Goal: Information Seeking & Learning: Understand process/instructions

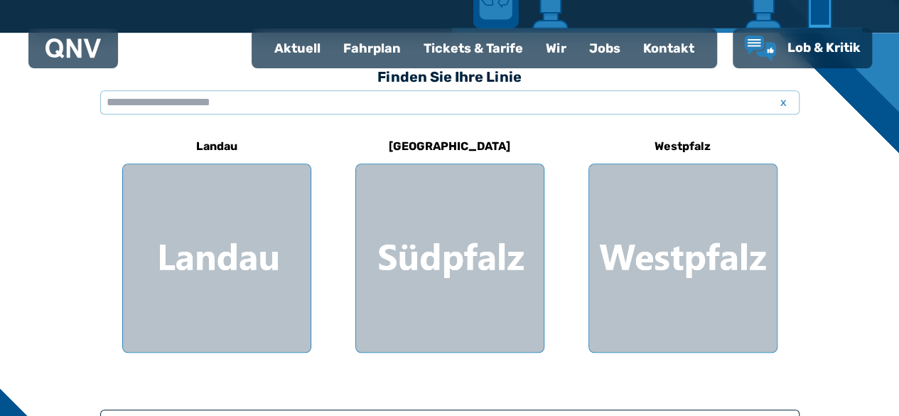
scroll to position [379, 0]
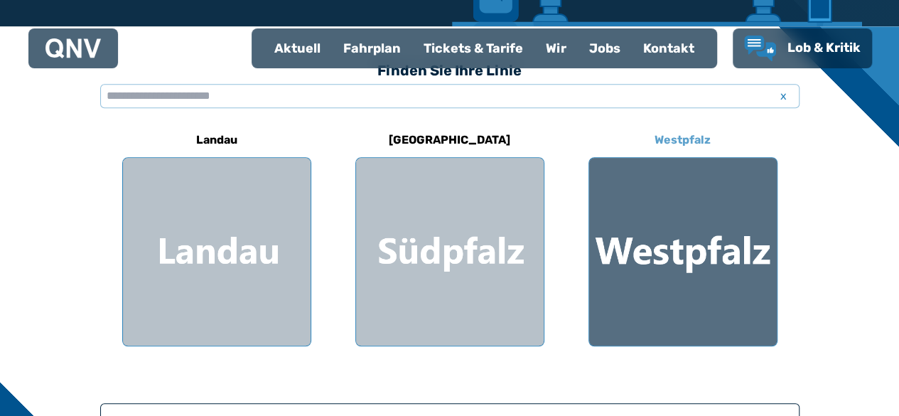
click at [695, 239] on div at bounding box center [683, 252] width 188 height 188
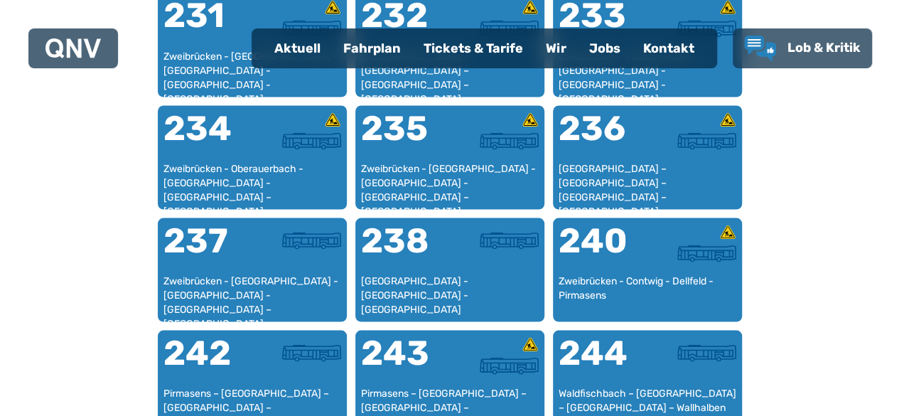
scroll to position [1366, 0]
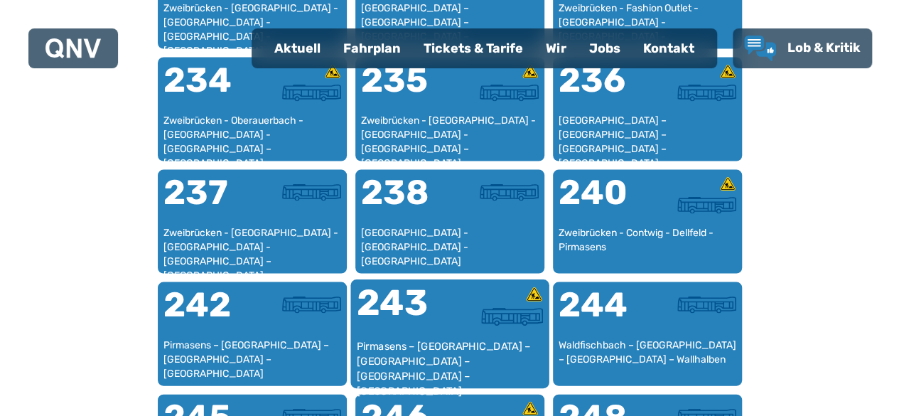
click at [476, 349] on div "Pirmasens – [GEOGRAPHIC_DATA] – [GEOGRAPHIC_DATA] – [GEOGRAPHIC_DATA] – [GEOGRA…" at bounding box center [449, 360] width 187 height 43
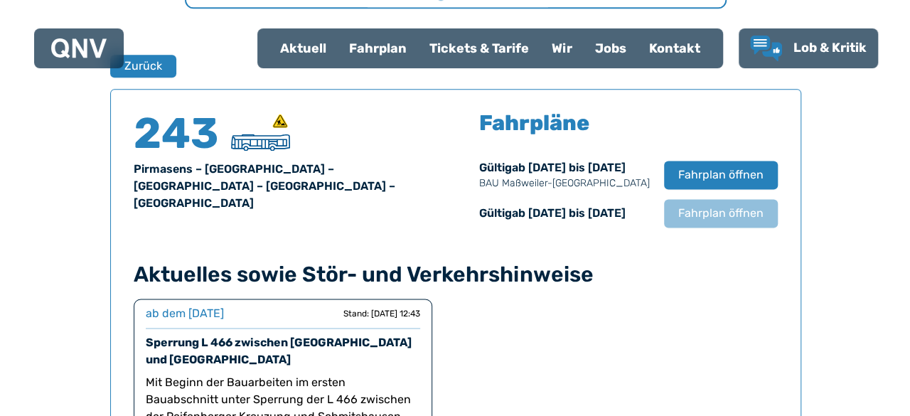
scroll to position [937, 0]
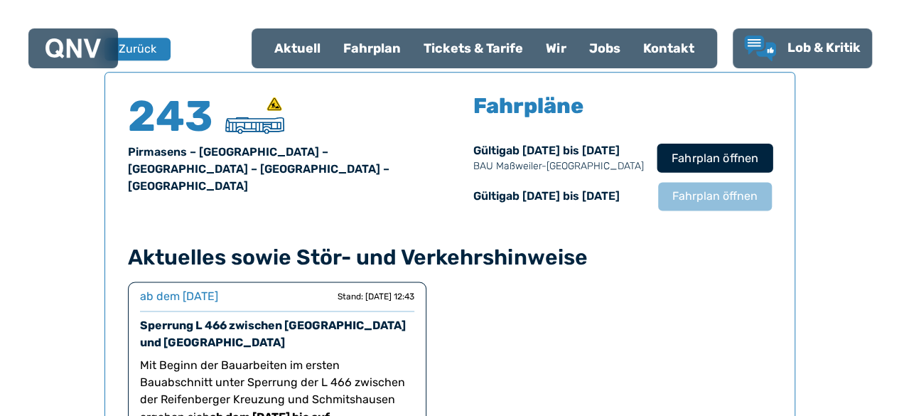
click at [698, 151] on span "Fahrplan öffnen" at bounding box center [714, 157] width 87 height 17
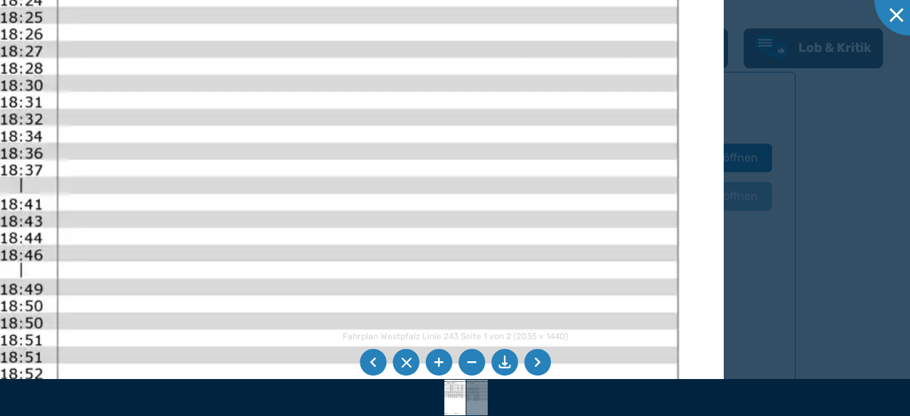
click at [471, 360] on li at bounding box center [471, 362] width 27 height 27
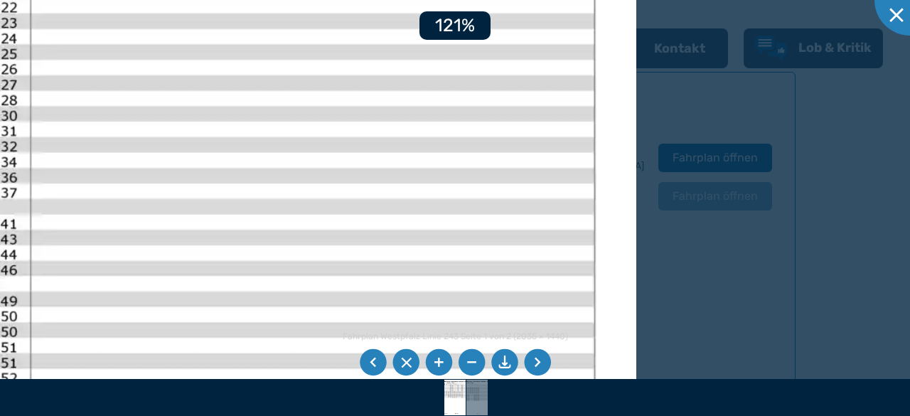
click at [471, 360] on li at bounding box center [471, 362] width 27 height 27
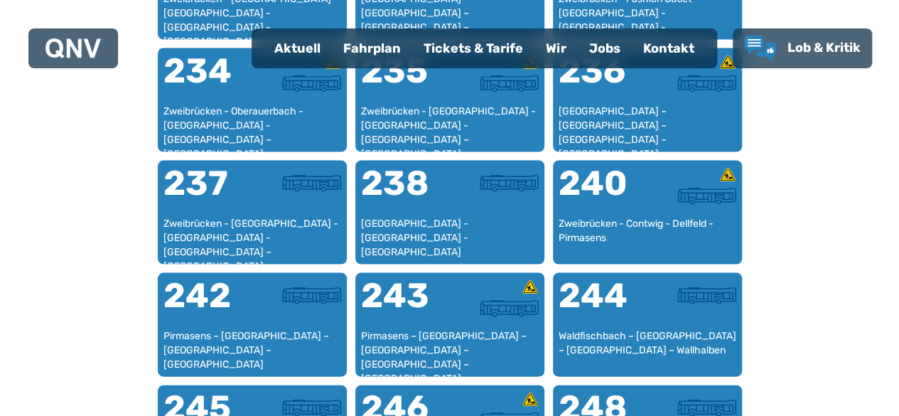
scroll to position [1442, 0]
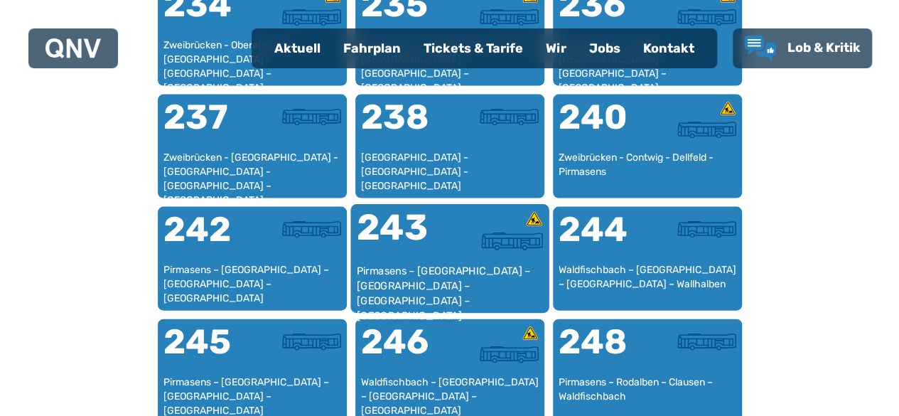
click at [385, 278] on div "Pirmasens – [GEOGRAPHIC_DATA] – [GEOGRAPHIC_DATA] – [GEOGRAPHIC_DATA] – [GEOGRA…" at bounding box center [449, 285] width 187 height 43
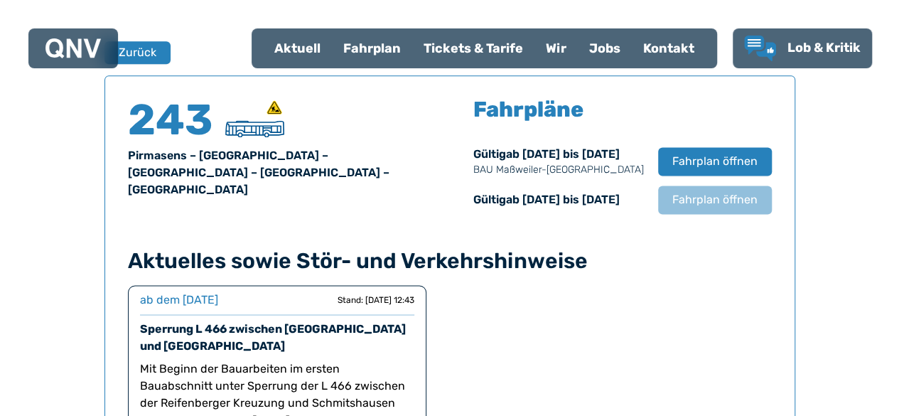
scroll to position [937, 0]
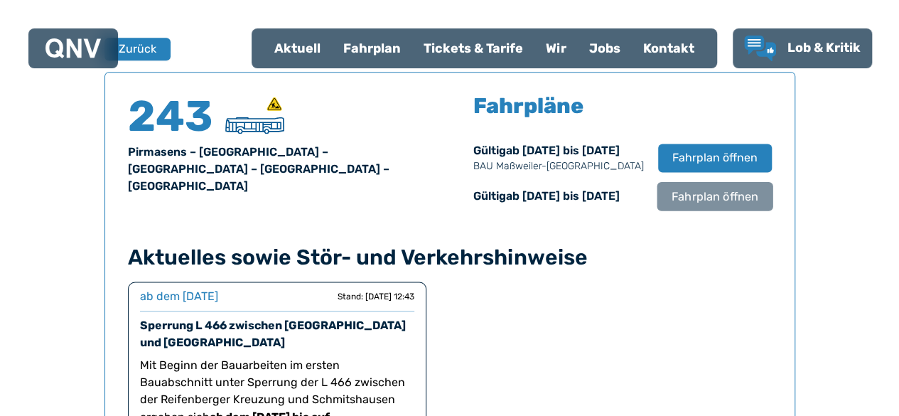
click at [727, 197] on span "Fahrplan öffnen" at bounding box center [714, 196] width 87 height 17
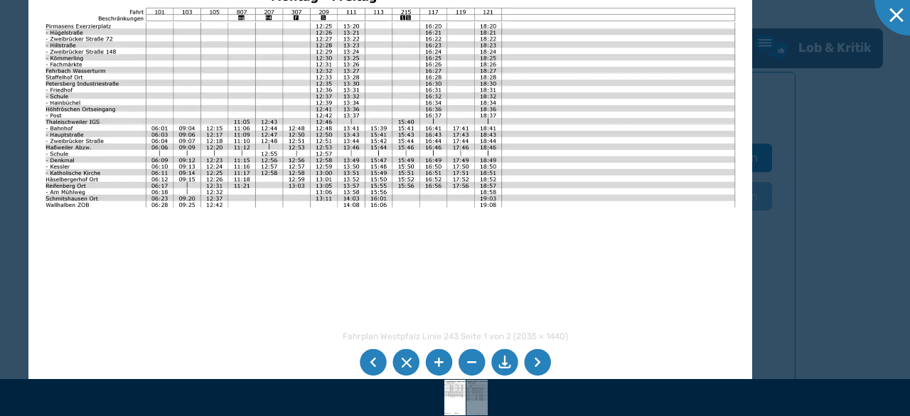
click at [746, 48] on img at bounding box center [390, 210] width 724 height 512
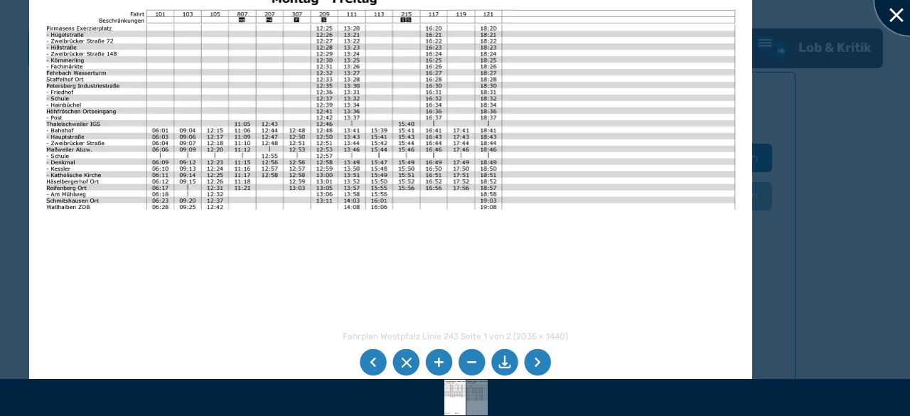
click at [899, 16] on div at bounding box center [909, -1] width 71 height 71
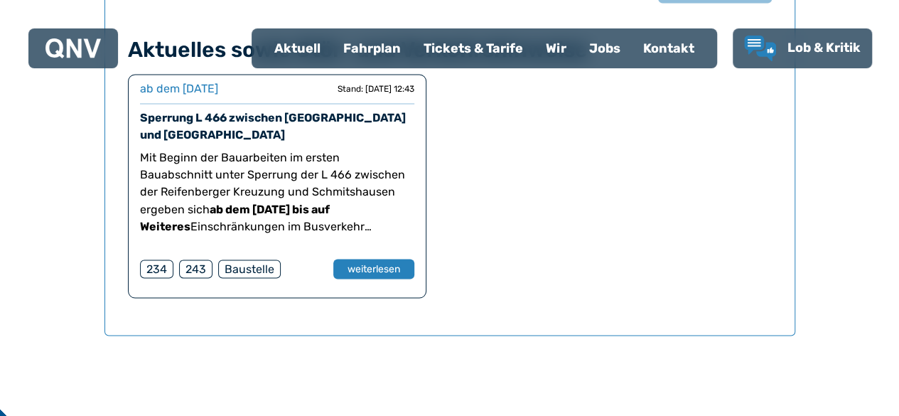
scroll to position [1192, 0]
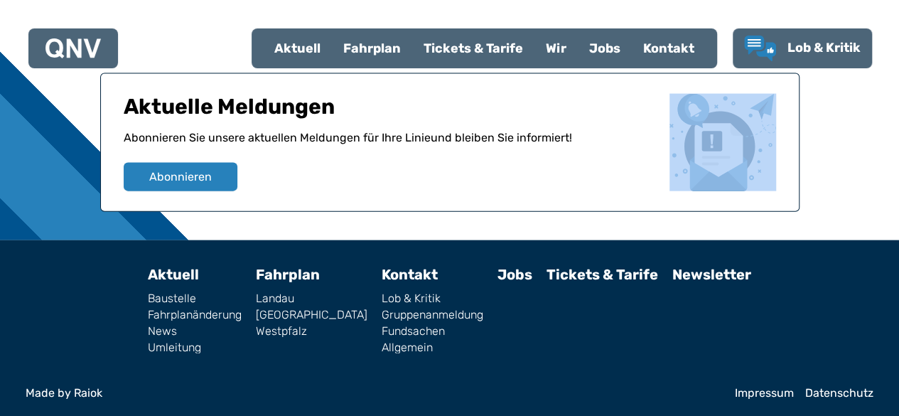
scroll to position [1503, 0]
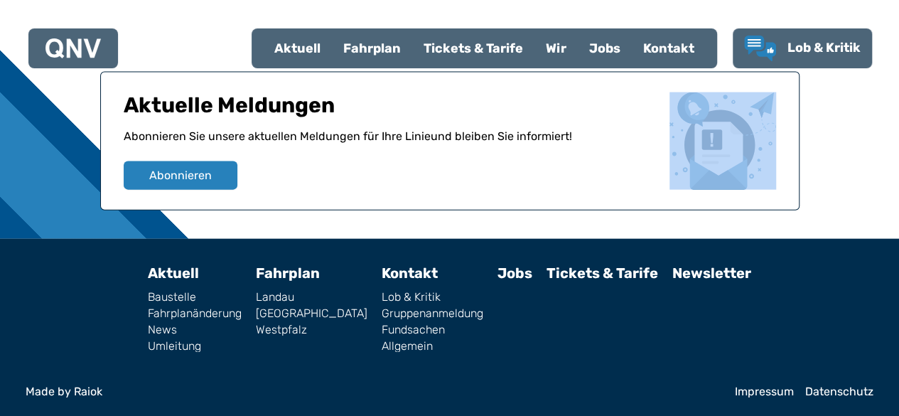
drag, startPoint x: 887, startPoint y: 400, endPoint x: 900, endPoint y: 409, distance: 15.4
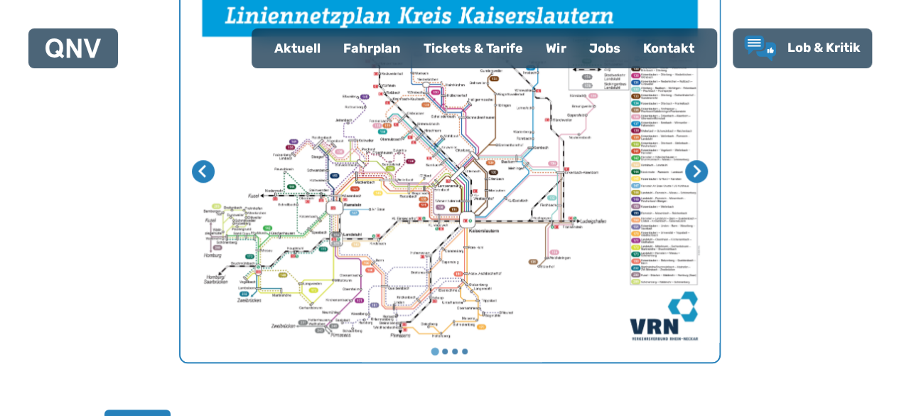
scroll to position [547, 0]
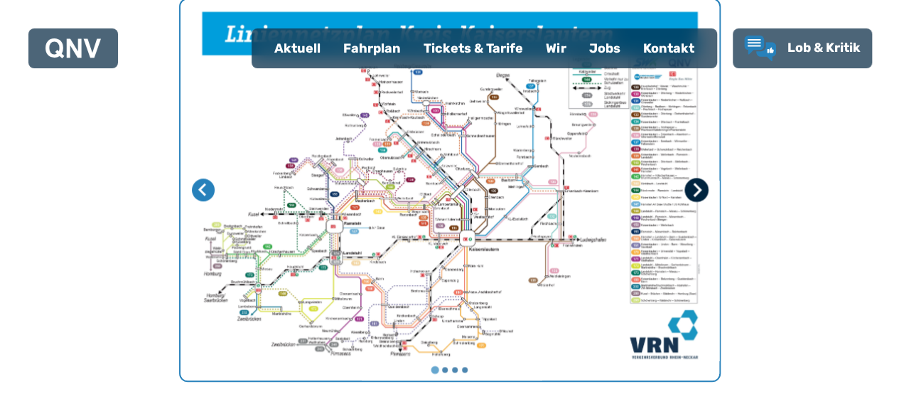
click at [694, 191] on icon "Nächste Seite" at bounding box center [696, 190] width 14 height 14
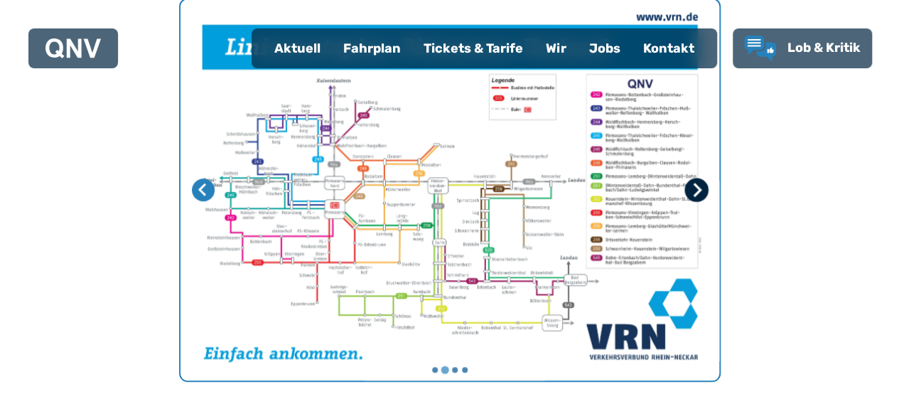
click at [694, 191] on icon "Nächste Seite" at bounding box center [696, 190] width 14 height 14
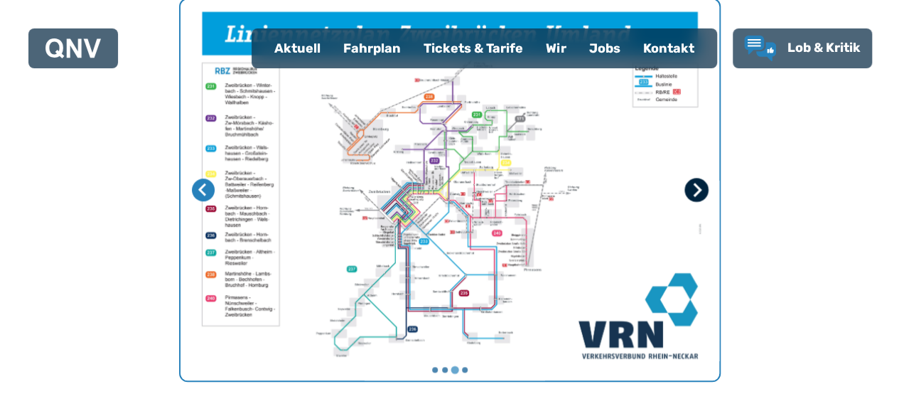
click at [694, 191] on icon "Nächste Seite" at bounding box center [696, 190] width 14 height 14
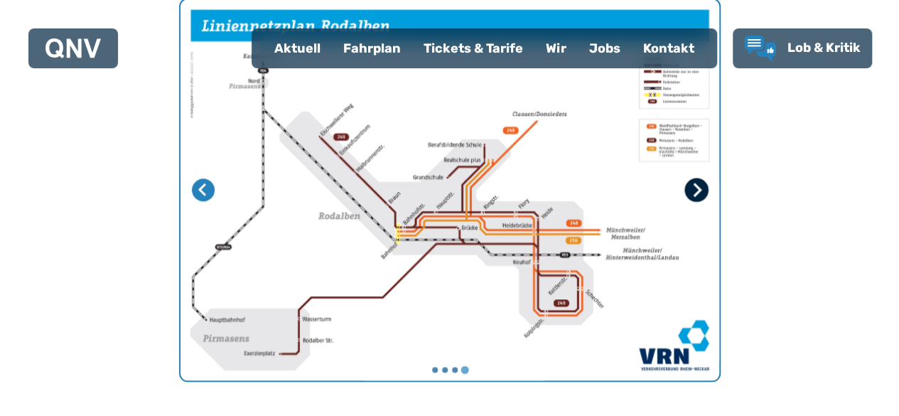
click at [694, 191] on icon "Erste Seite" at bounding box center [696, 190] width 14 height 14
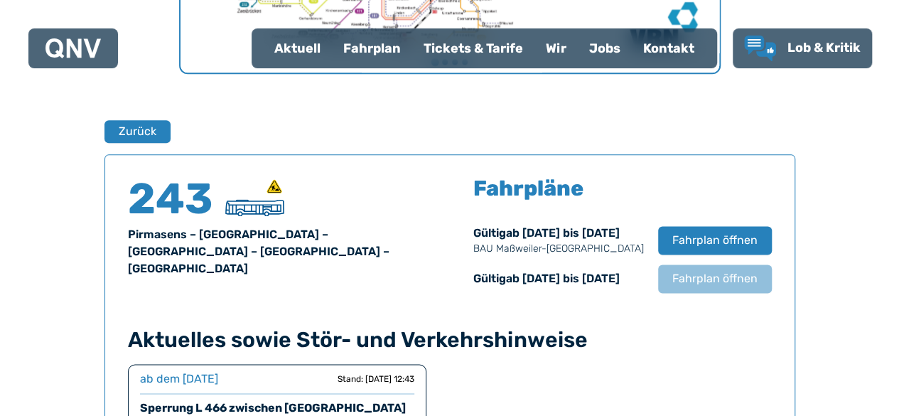
scroll to position [843, 0]
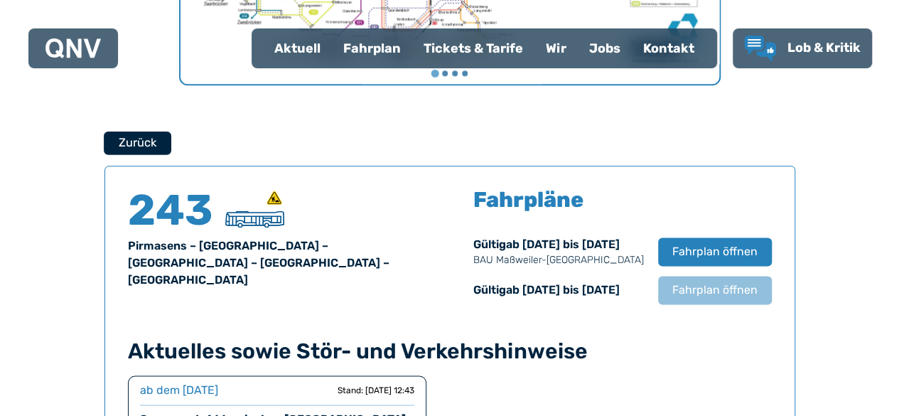
click at [131, 139] on button "Zurück" at bounding box center [138, 142] width 68 height 23
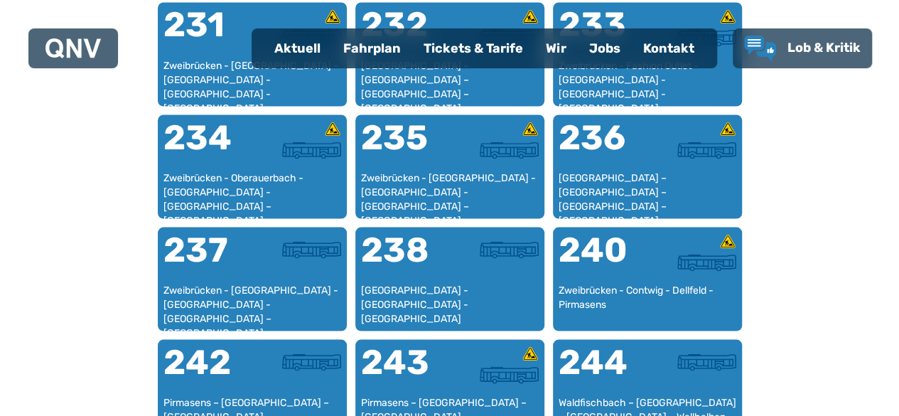
scroll to position [1338, 0]
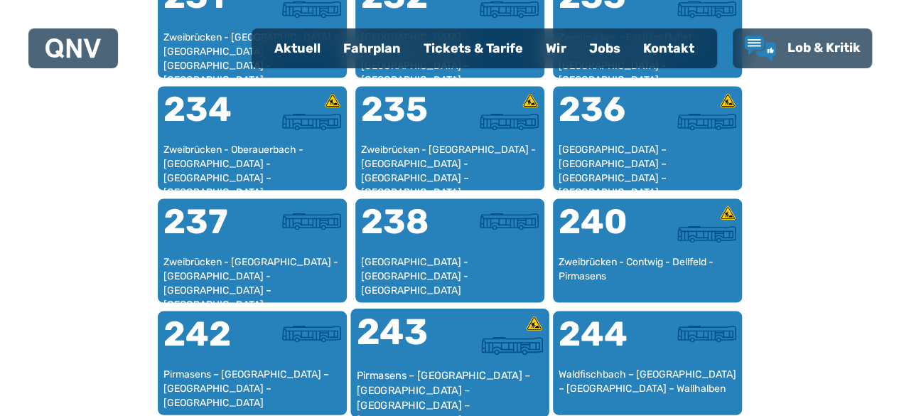
click at [453, 336] on div at bounding box center [496, 345] width 93 height 18
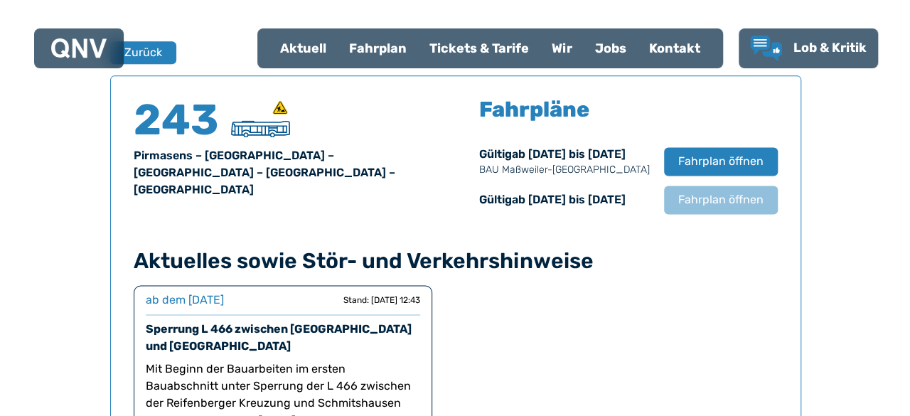
scroll to position [937, 0]
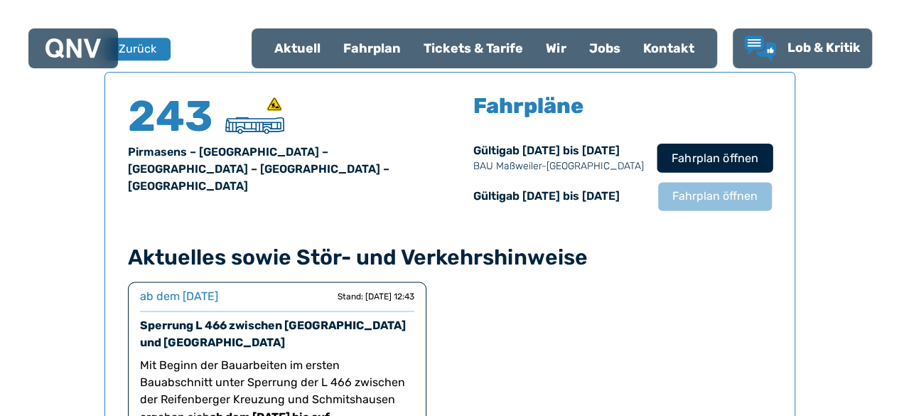
click at [704, 161] on span "Fahrplan öffnen" at bounding box center [714, 157] width 87 height 17
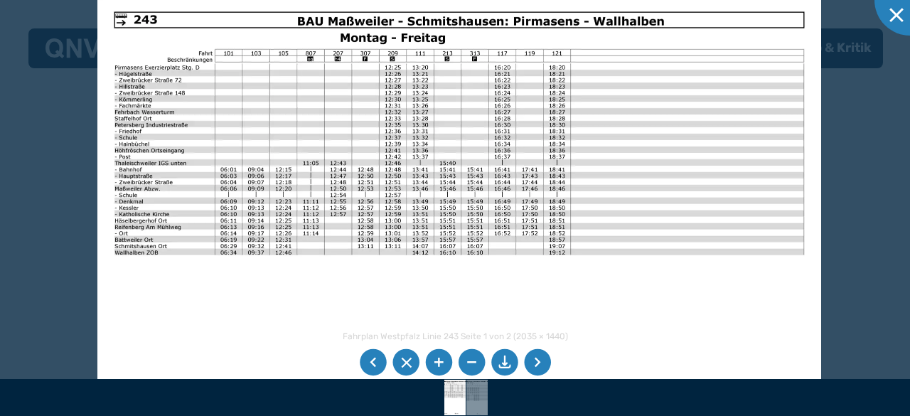
click at [123, 17] on img at bounding box center [459, 251] width 724 height 512
click at [374, 359] on li at bounding box center [373, 362] width 27 height 27
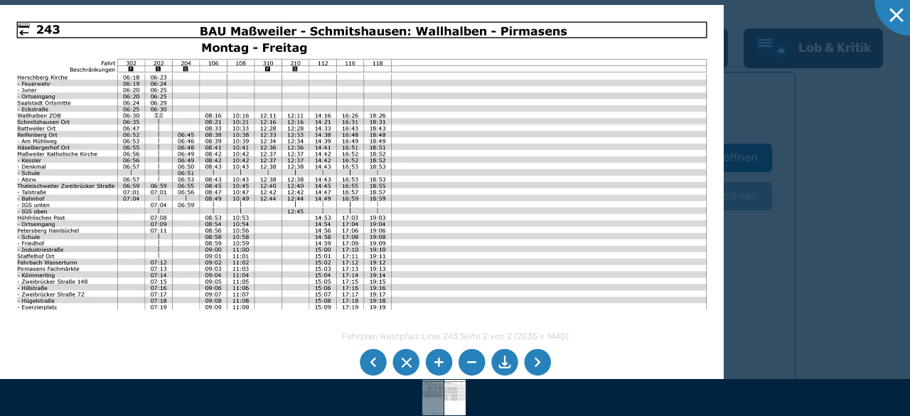
click at [358, 221] on img at bounding box center [362, 261] width 724 height 512
